Goal: Find specific page/section: Find specific page/section

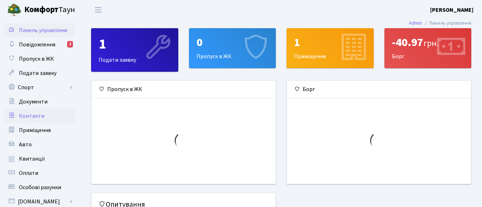
click at [32, 117] on span "Контакти" at bounding box center [31, 116] width 25 height 8
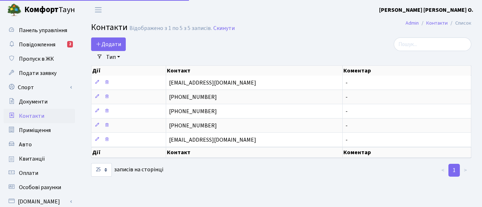
select select "25"
click at [28, 159] on span "Квитанції" at bounding box center [32, 159] width 26 height 8
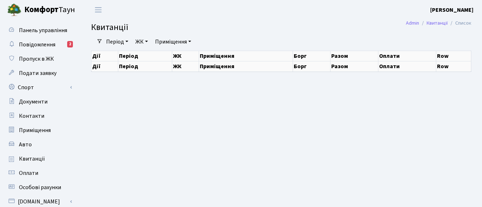
select select "25"
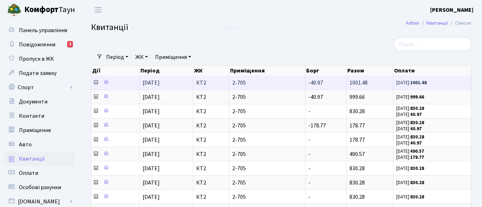
click at [97, 83] on icon at bounding box center [96, 83] width 6 height 6
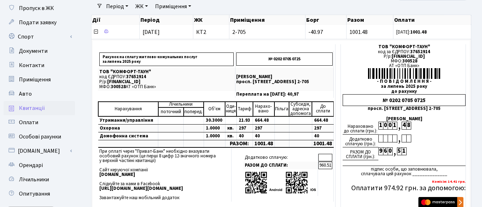
scroll to position [36, 0]
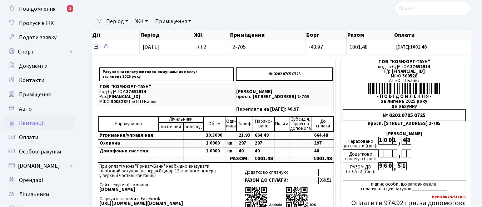
click at [302, 169] on table "Додатково сплачую: РАЗОМ ДО СПЛАТИ: 960.51" at bounding box center [288, 190] width 90 height 43
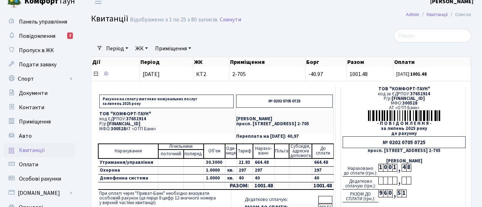
scroll to position [0, 0]
